Goal: Navigation & Orientation: Go to known website

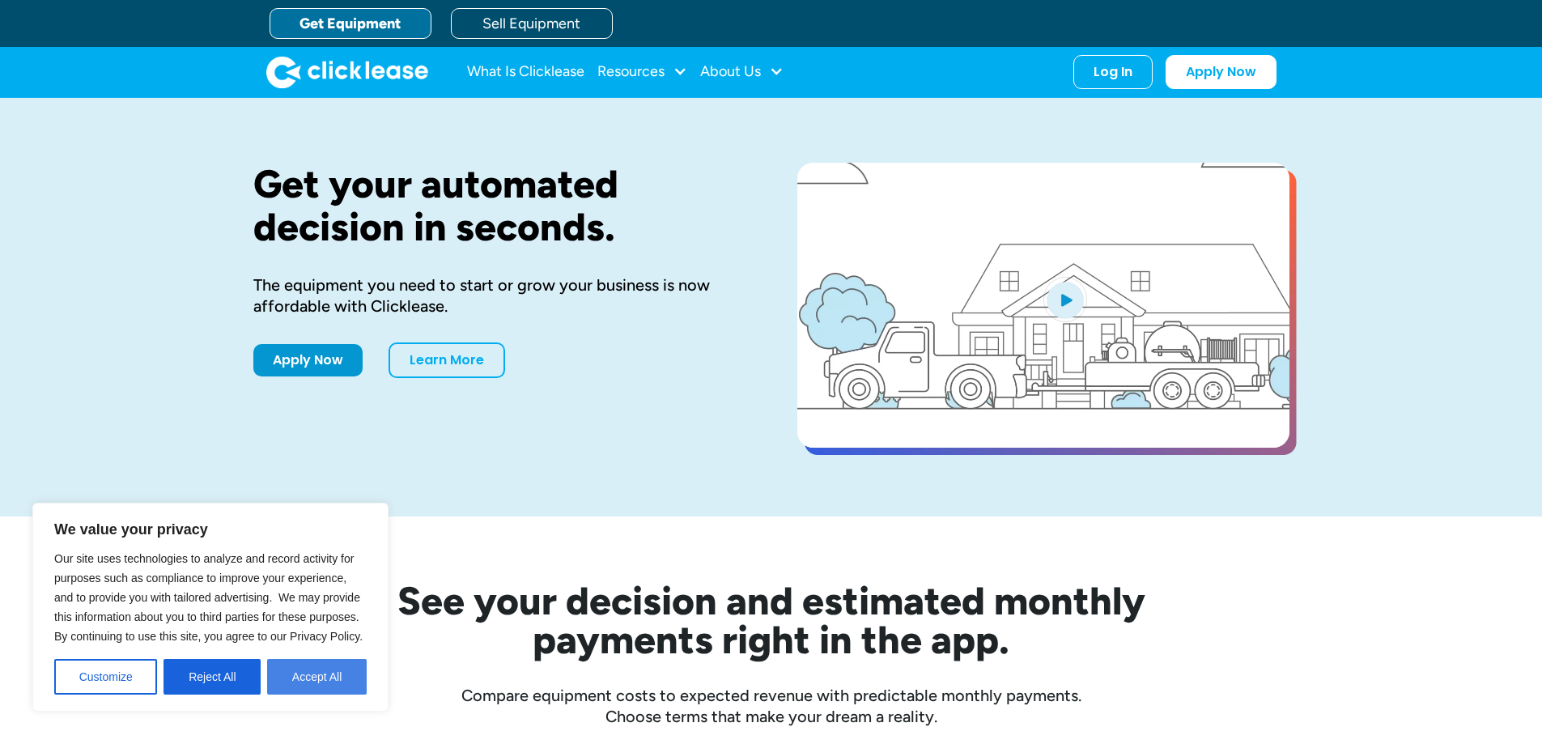
click at [334, 678] on button "Accept All" at bounding box center [317, 677] width 100 height 36
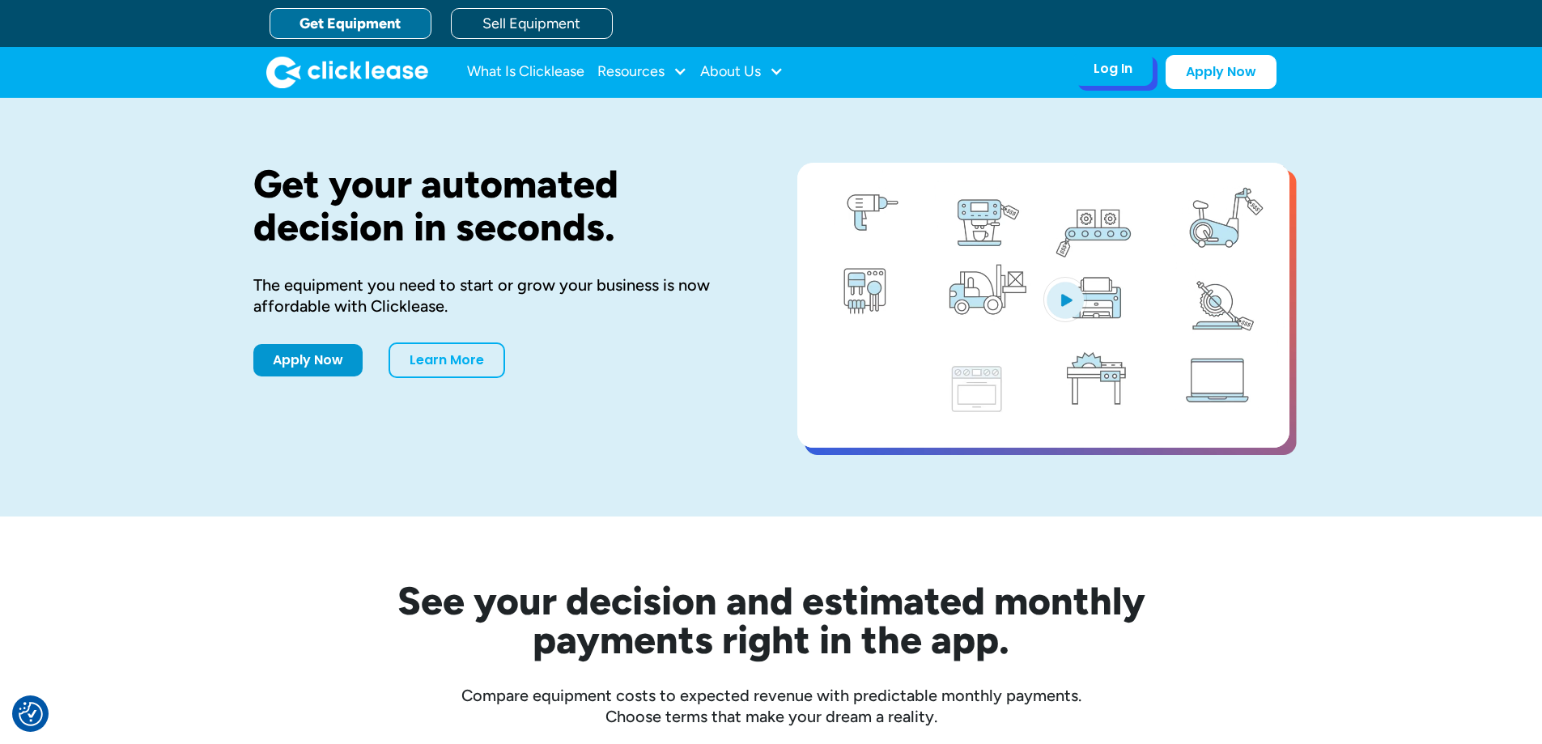
click at [1100, 69] on div "Log In" at bounding box center [1113, 69] width 39 height 16
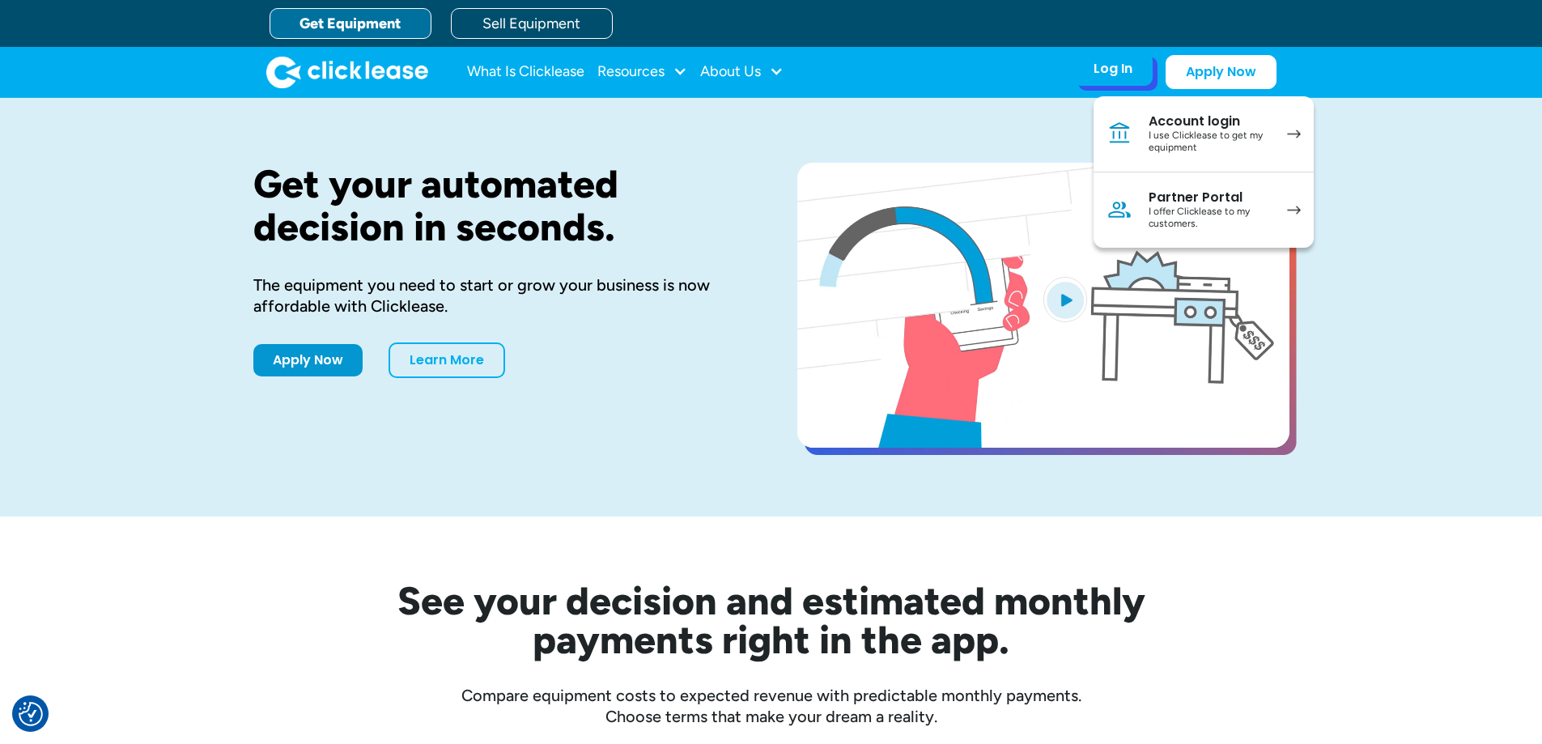
click at [1184, 128] on div "Account login" at bounding box center [1210, 121] width 122 height 16
